Goal: Navigation & Orientation: Find specific page/section

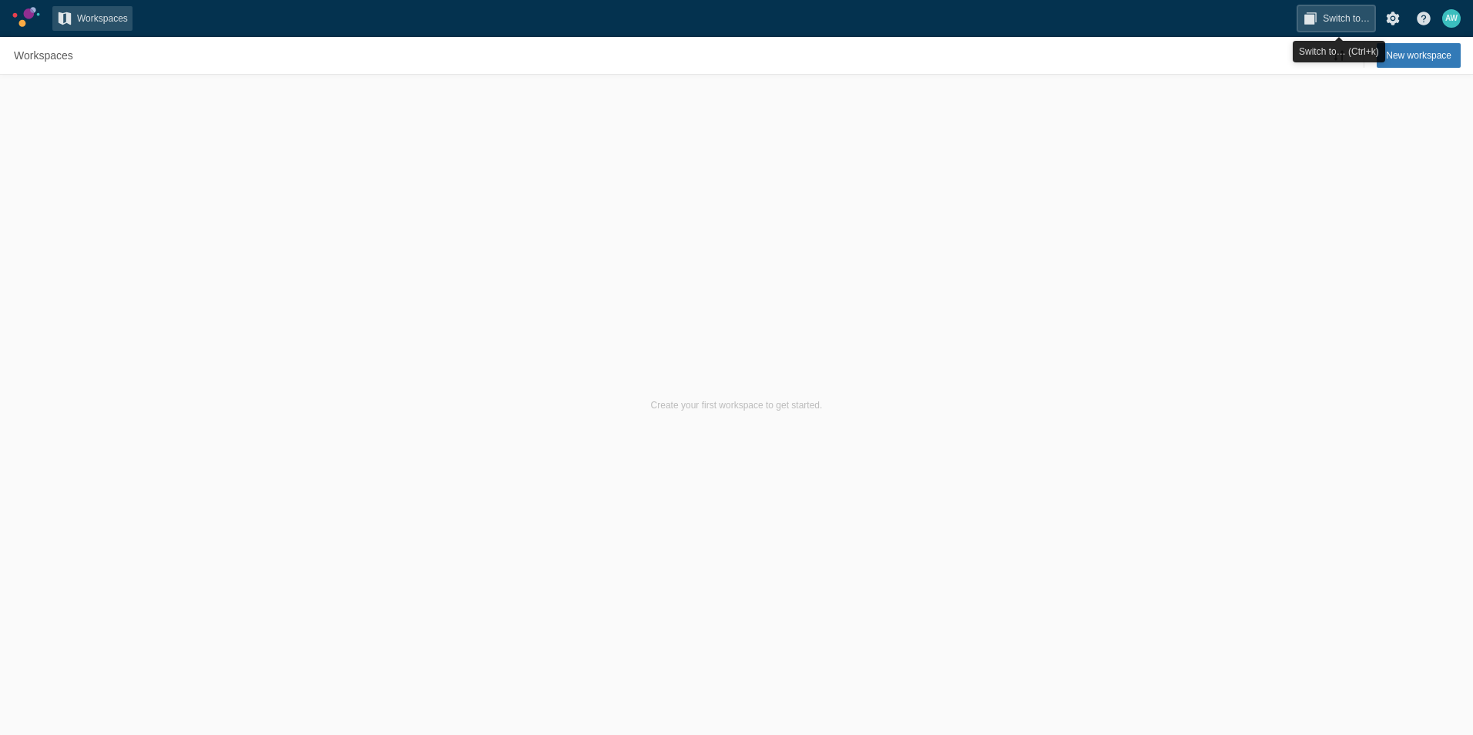
click at [1325, 17] on span "Switch to…" at bounding box center [1346, 18] width 47 height 15
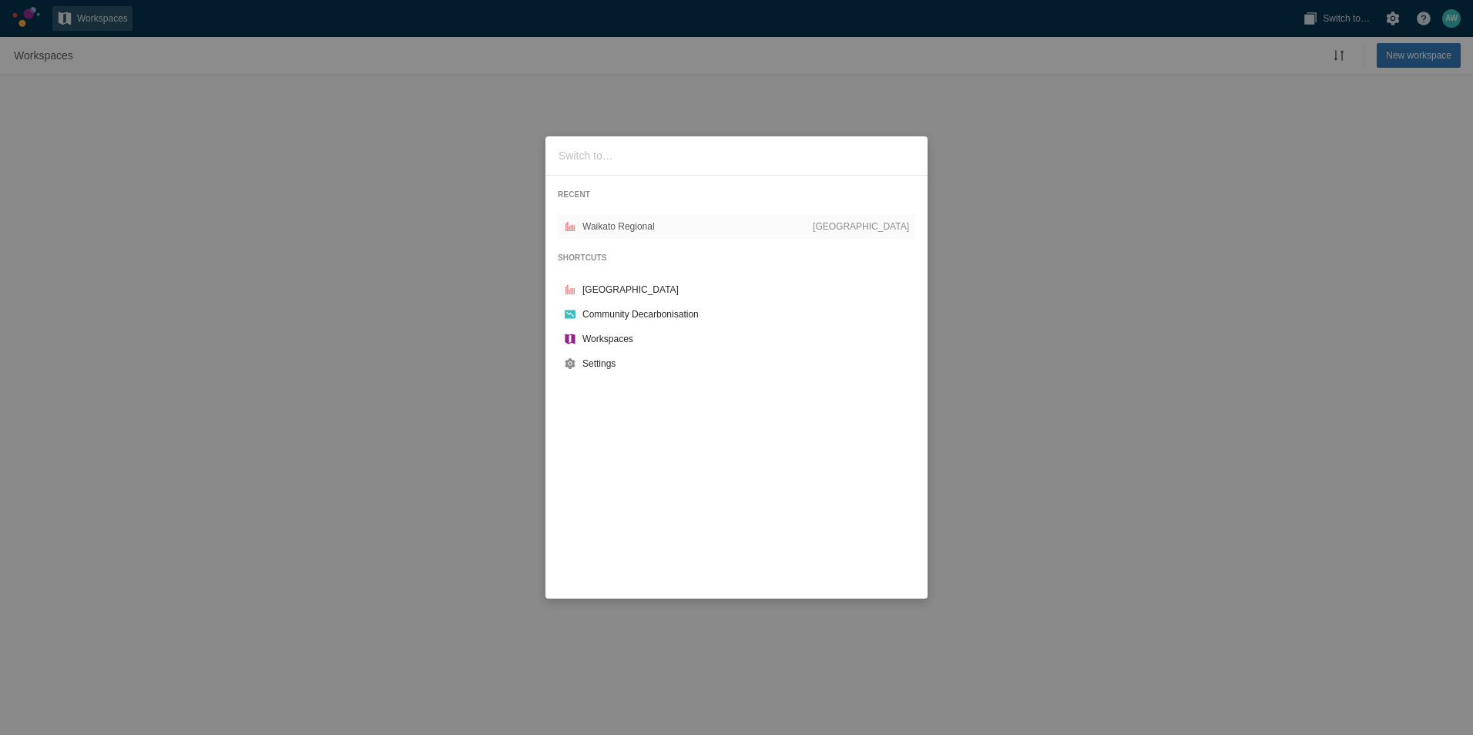
click at [1072, 45] on div "RECENT Waikato Regional CCAP City SHORTCUTS CCAP City Community Decarbonisation…" at bounding box center [736, 367] width 1473 height 735
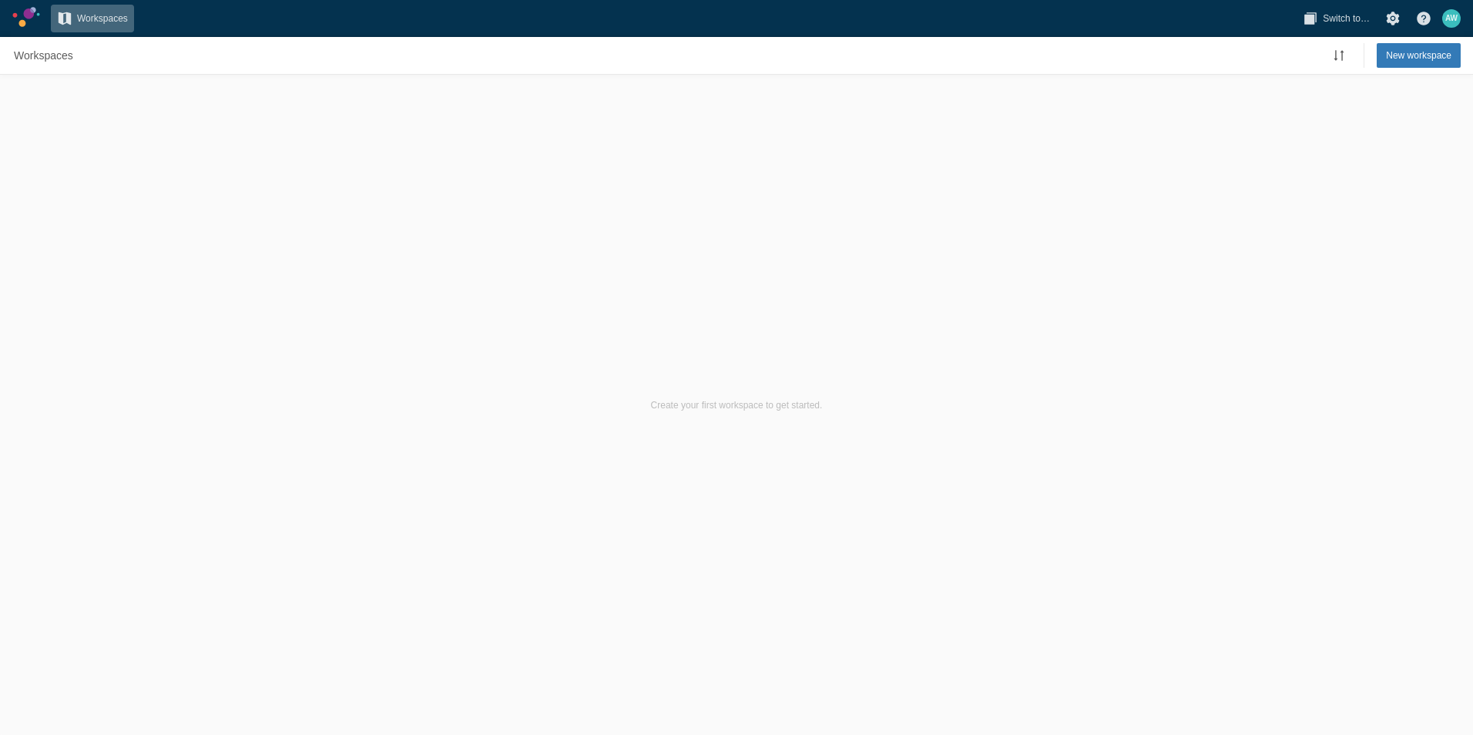
click at [83, 16] on span "Workspaces" at bounding box center [102, 18] width 51 height 15
click at [86, 18] on span "Workspaces" at bounding box center [102, 18] width 51 height 15
click at [34, 15] on link at bounding box center [26, 17] width 28 height 20
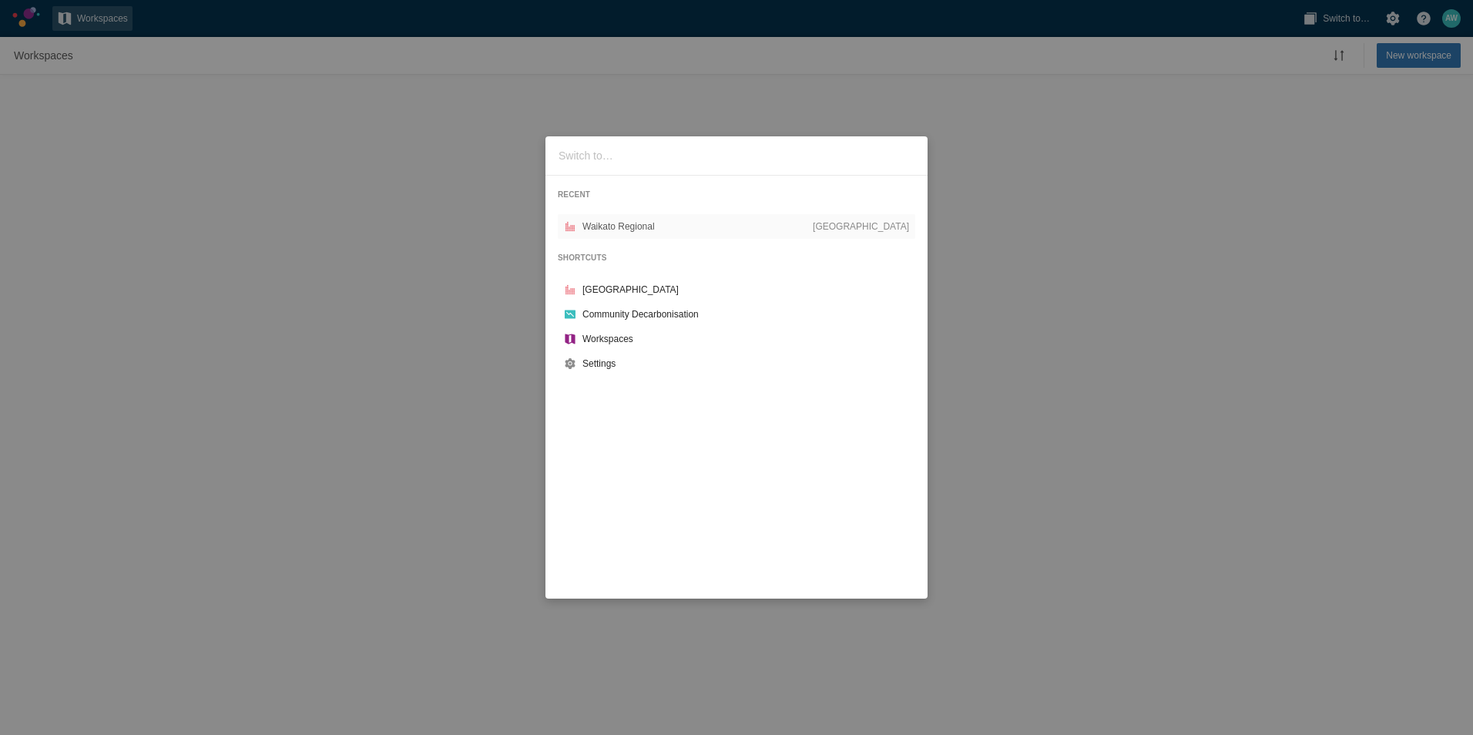
click at [150, 64] on div "RECENT Waikato Regional CCAP City SHORTCUTS CCAP City Community Decarbonisation…" at bounding box center [736, 367] width 1473 height 735
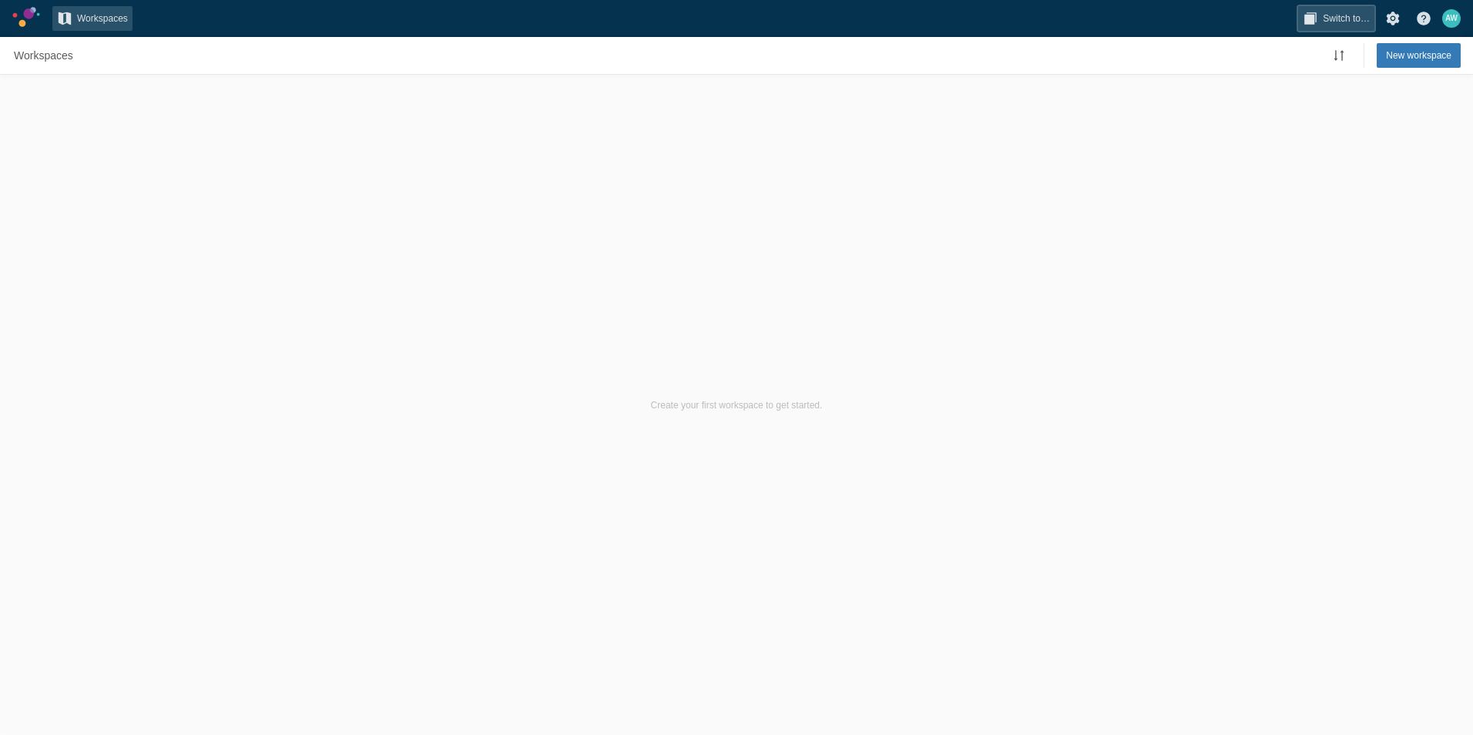
click at [1338, 16] on span "Switch to…" at bounding box center [1346, 18] width 47 height 15
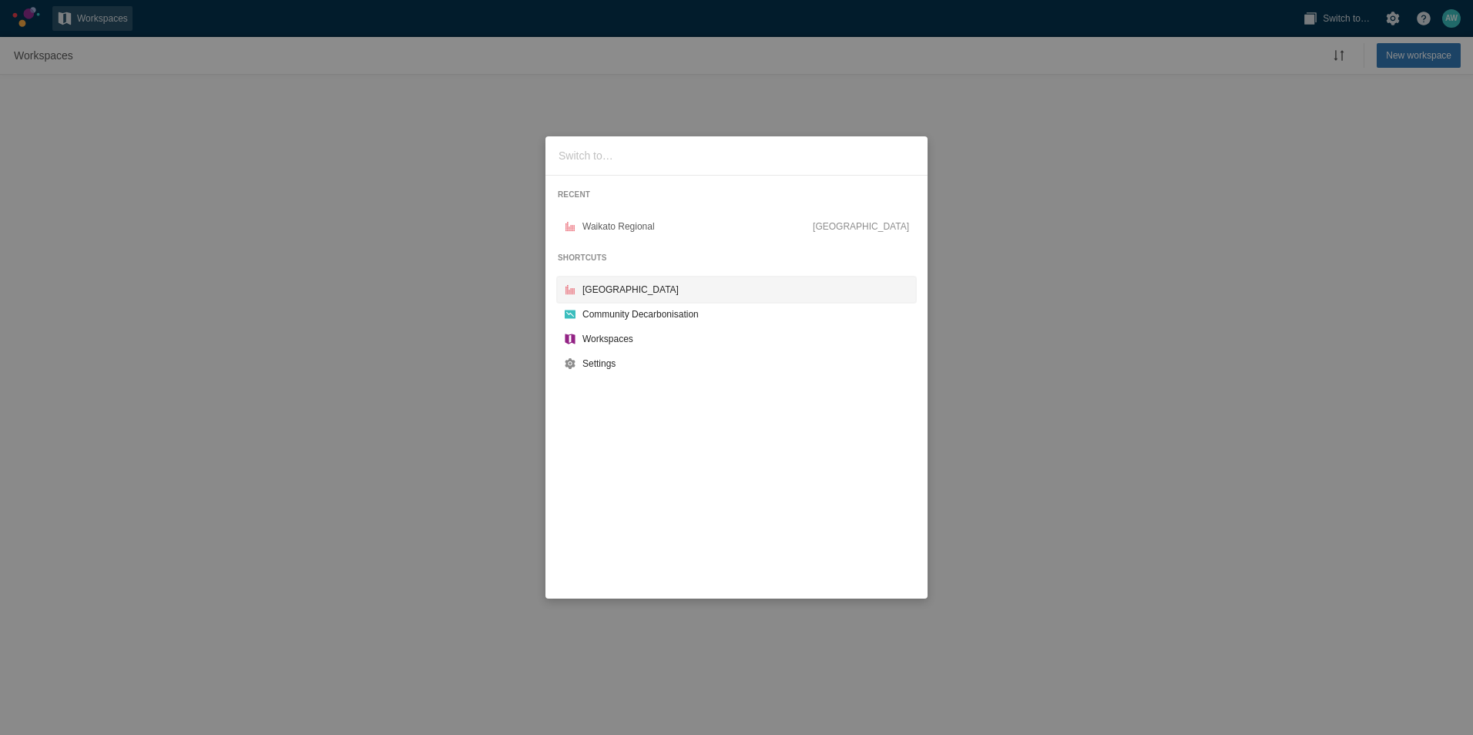
click at [609, 290] on div "CCAP City" at bounding box center [745, 289] width 327 height 15
click at [642, 318] on div "Community Decarbonisation" at bounding box center [745, 314] width 327 height 15
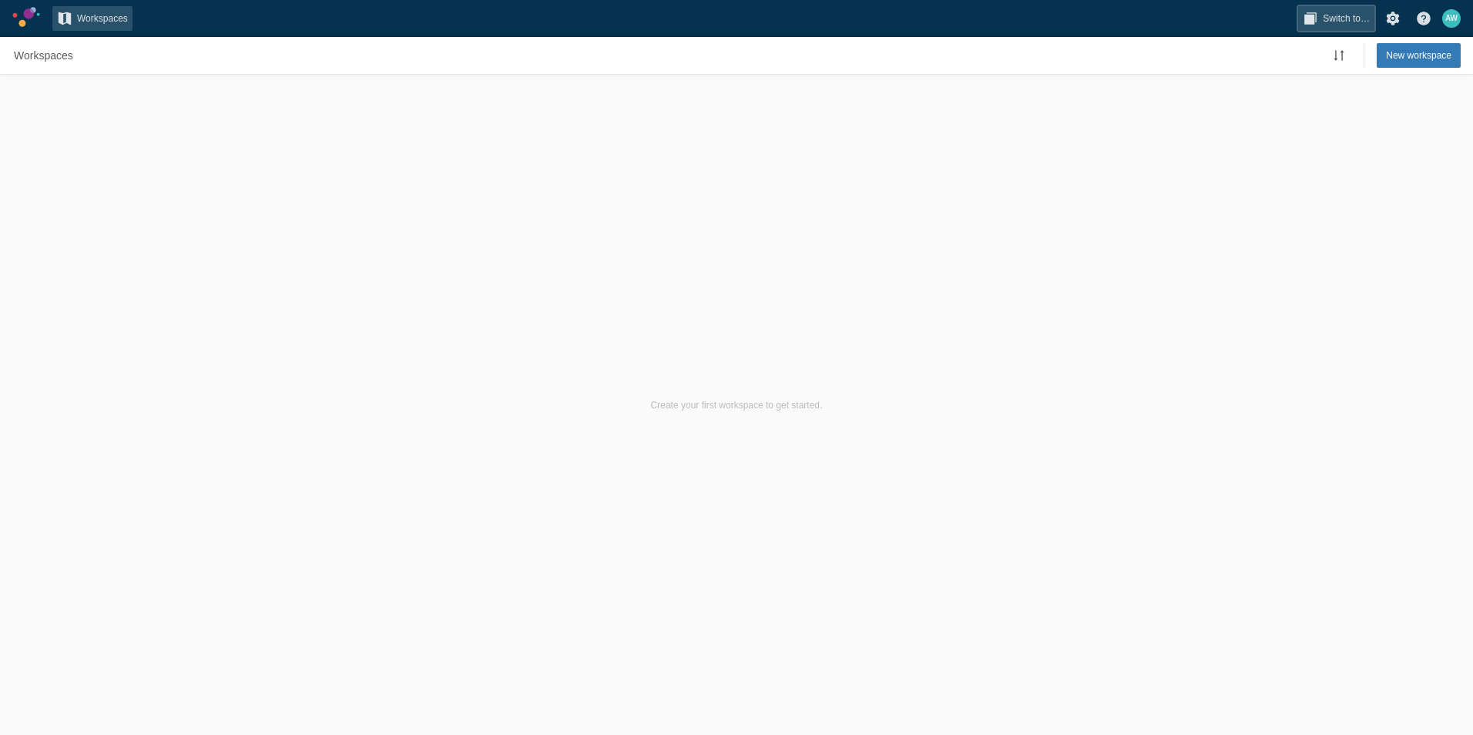
click at [1357, 20] on span "Switch to…" at bounding box center [1346, 18] width 47 height 15
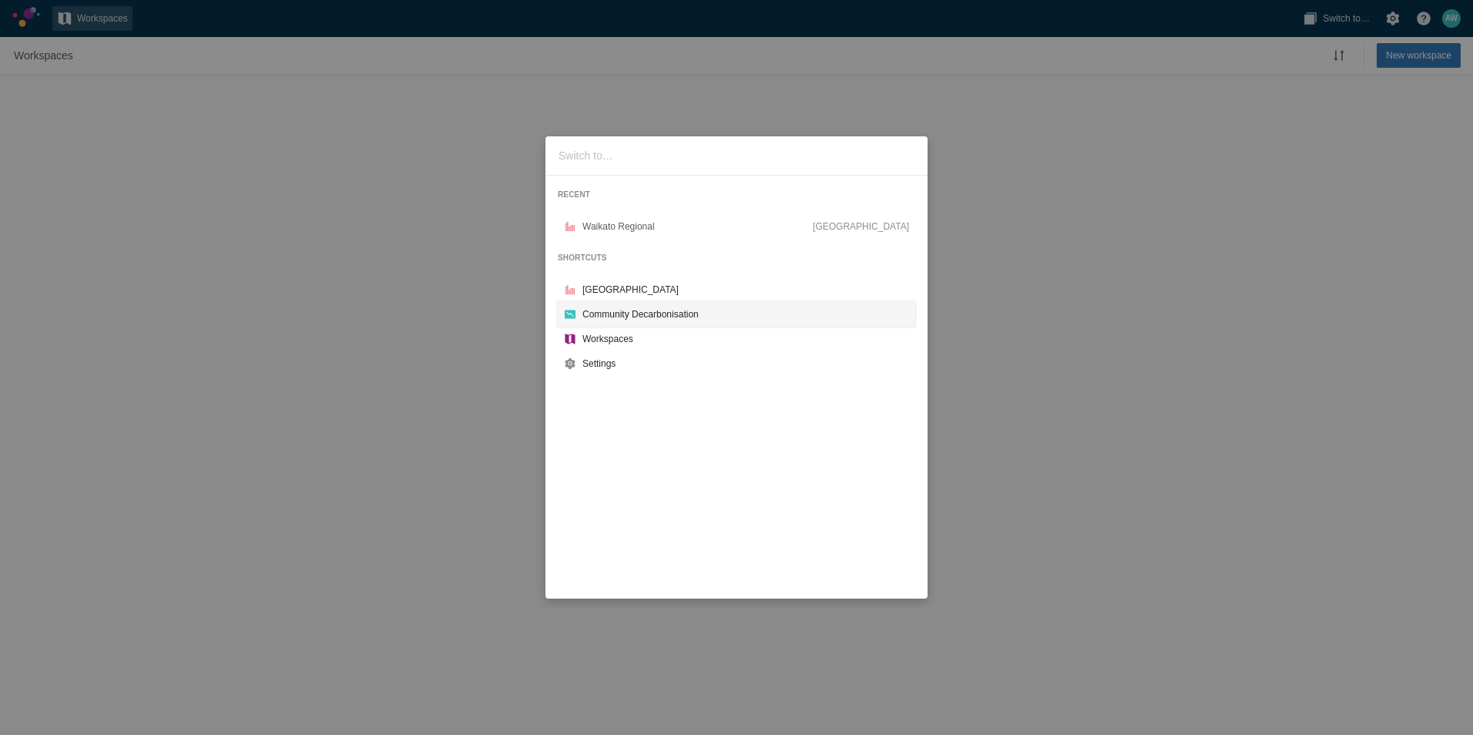
click at [632, 317] on div "Community Decarbonisation" at bounding box center [745, 314] width 327 height 15
